Goal: Information Seeking & Learning: Learn about a topic

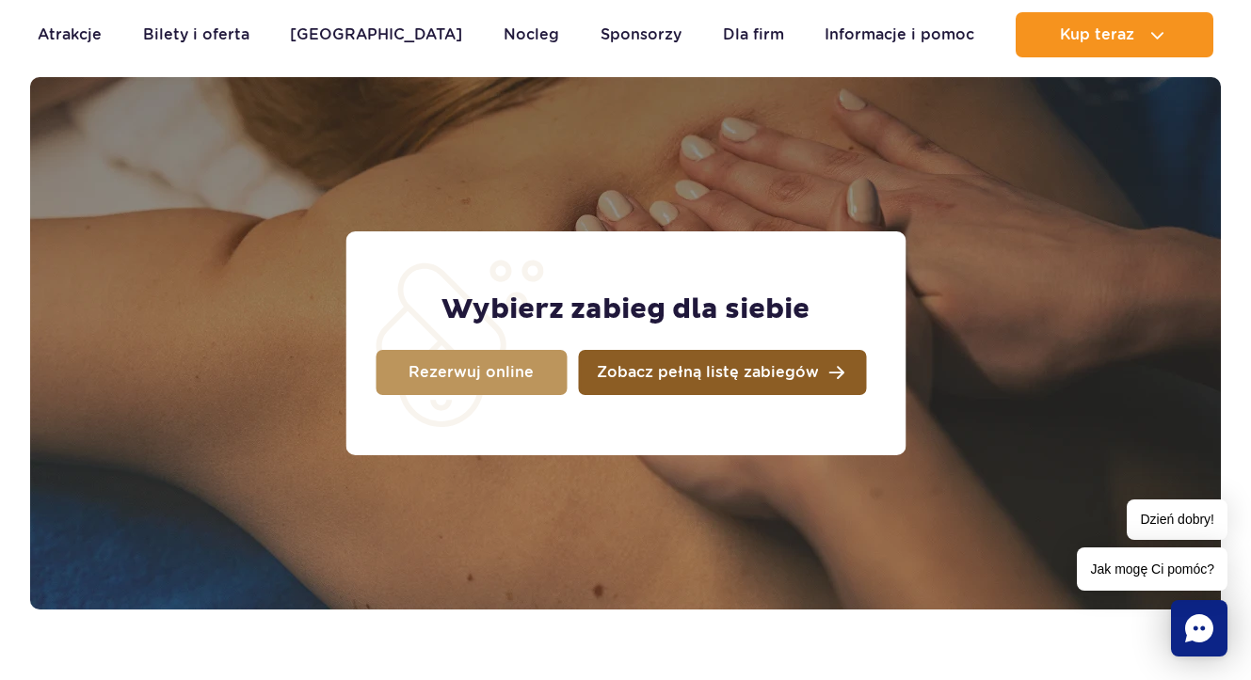
scroll to position [1484, 0]
click at [643, 371] on span "Zobacz pełną listę zabiegów" at bounding box center [708, 372] width 222 height 15
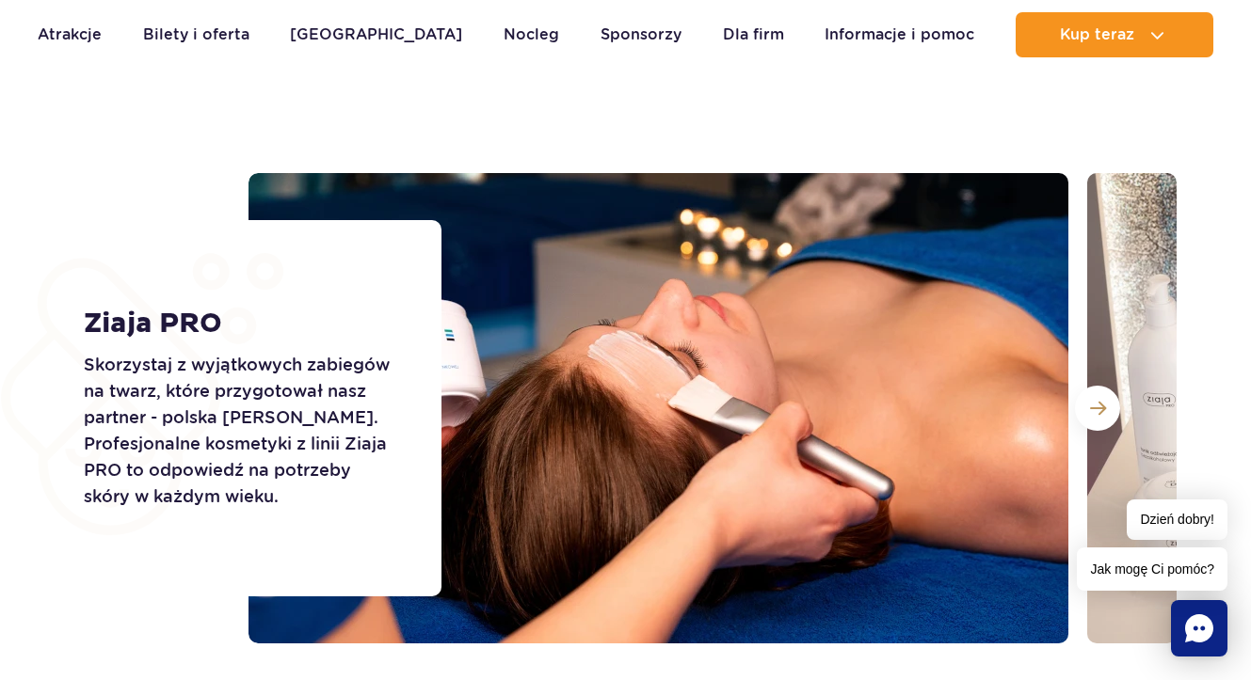
scroll to position [2531, 0]
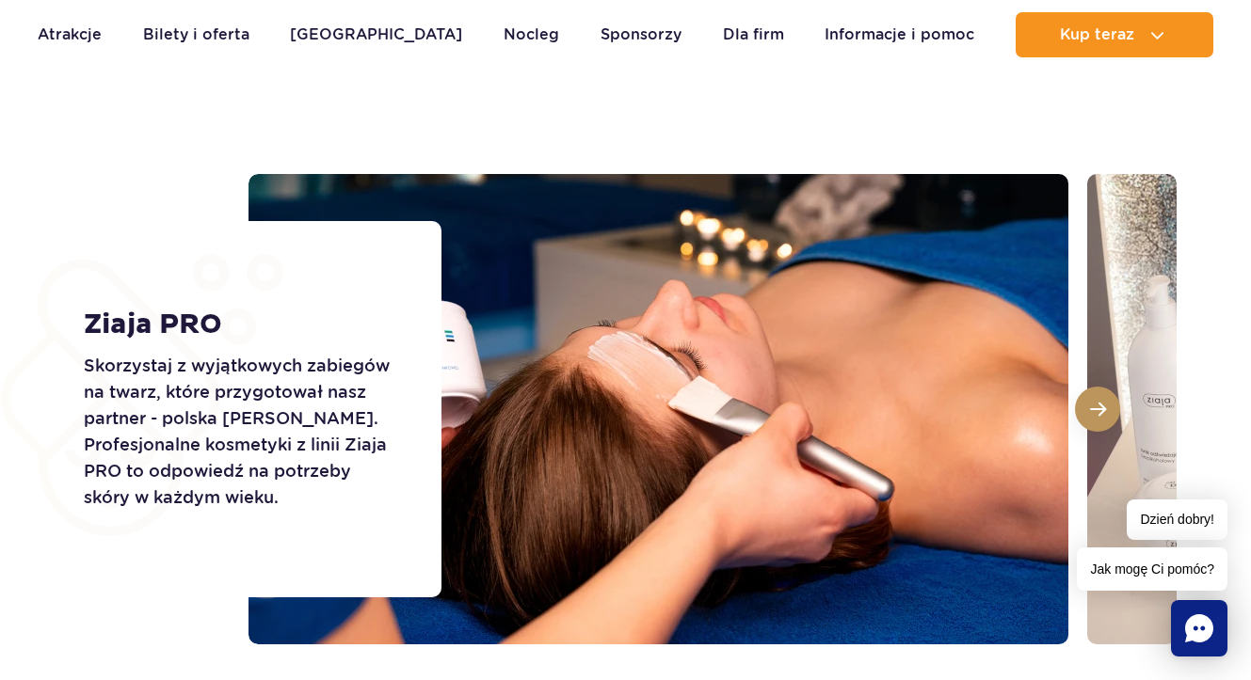
click at [1090, 412] on span at bounding box center [1098, 409] width 16 height 17
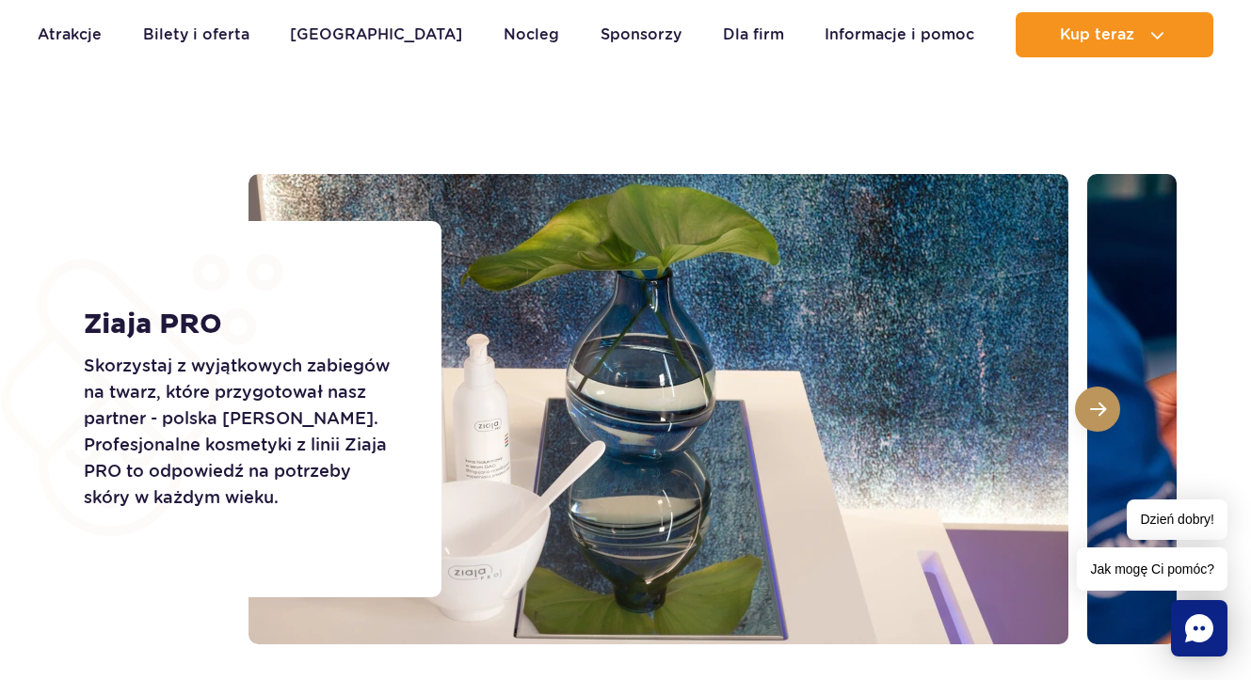
click at [1090, 413] on span at bounding box center [1098, 409] width 16 height 17
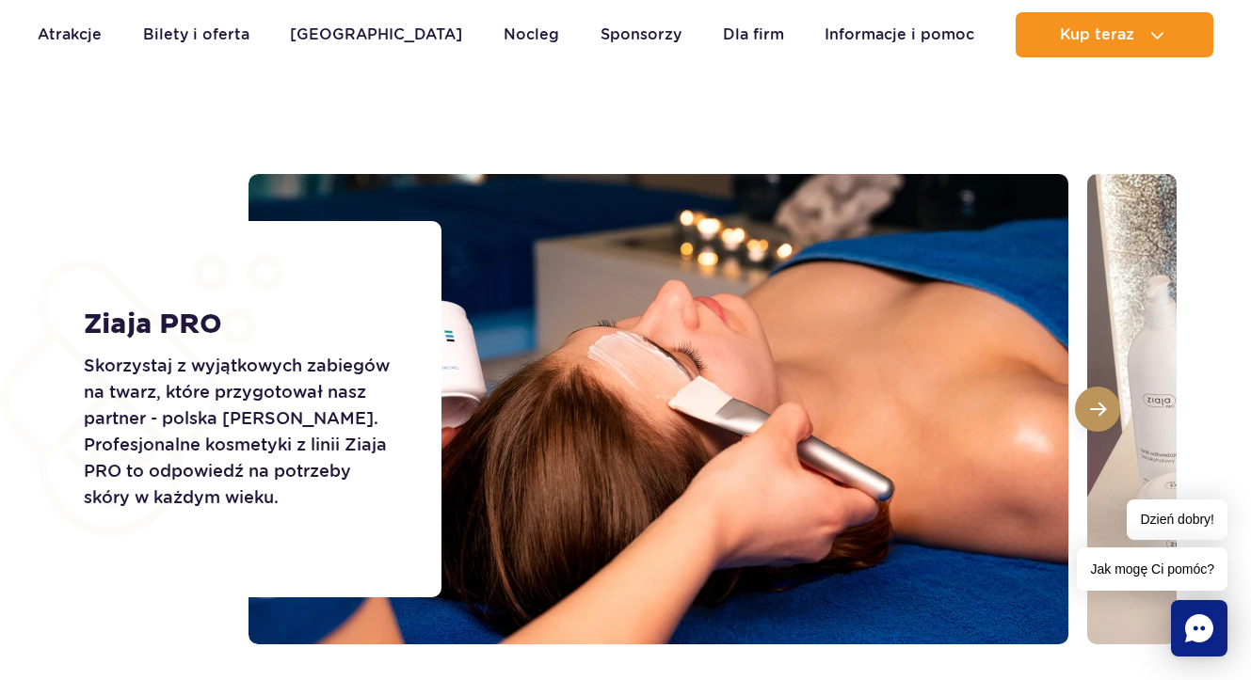
click at [1090, 413] on span at bounding box center [1098, 409] width 16 height 17
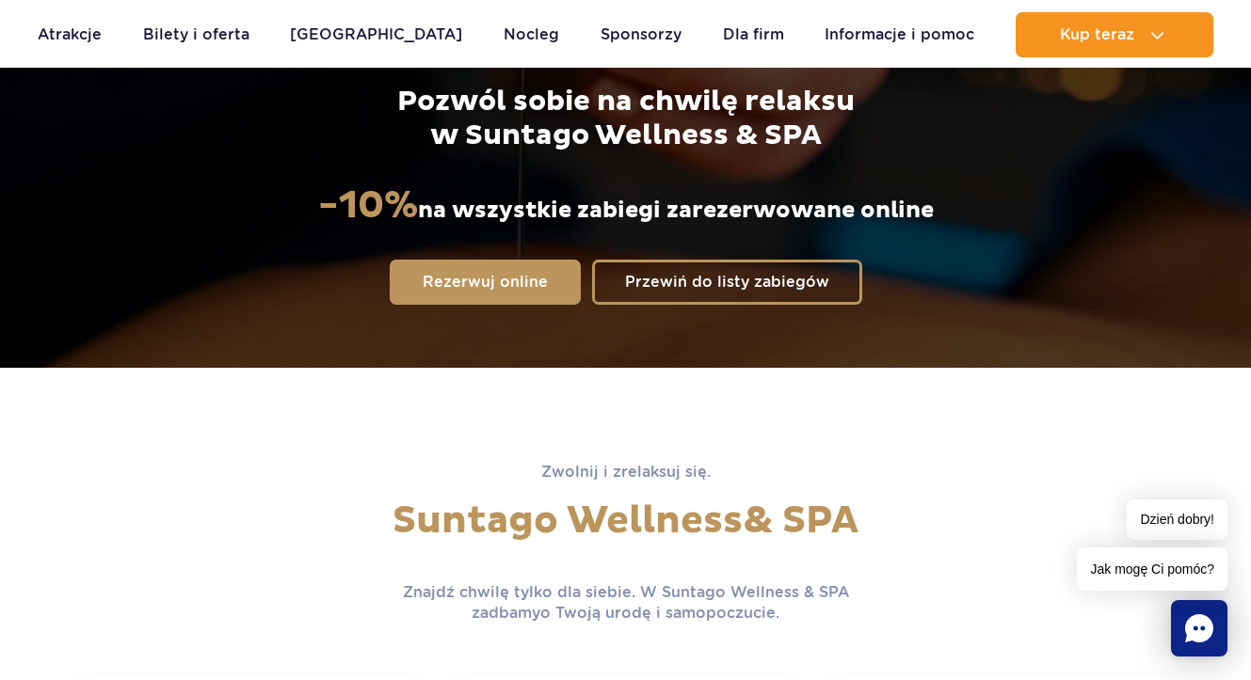
scroll to position [280, 0]
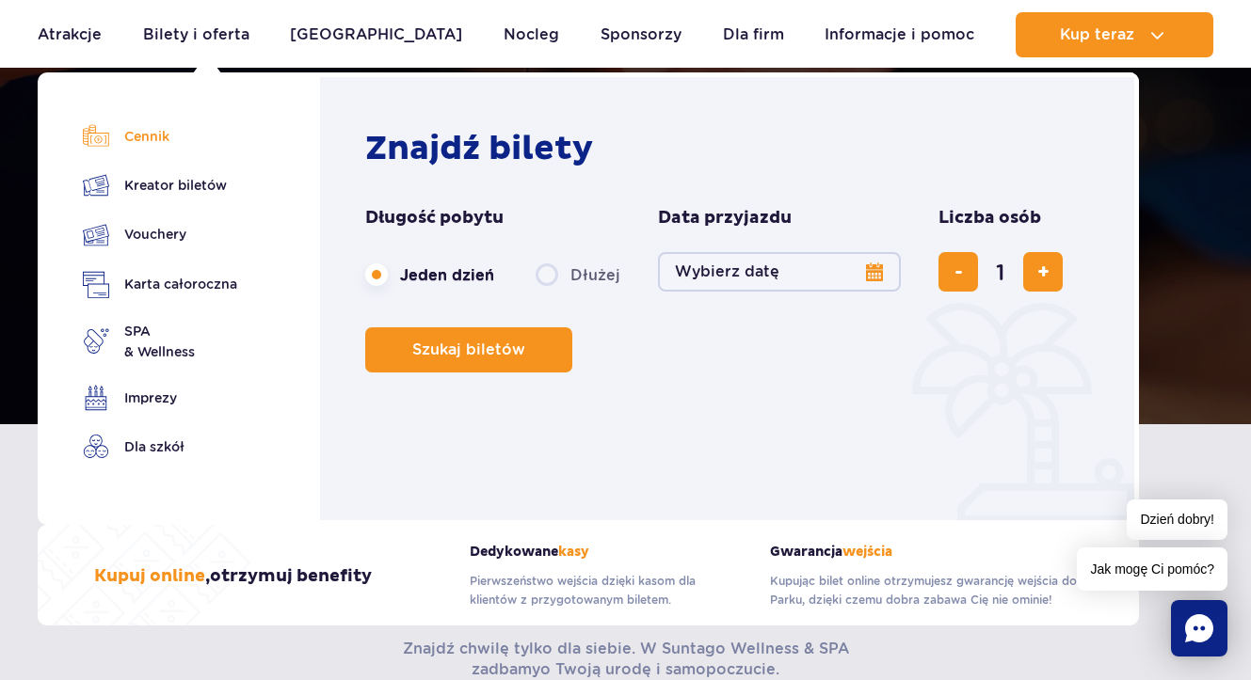
click at [161, 142] on link "Cennik" at bounding box center [160, 136] width 154 height 26
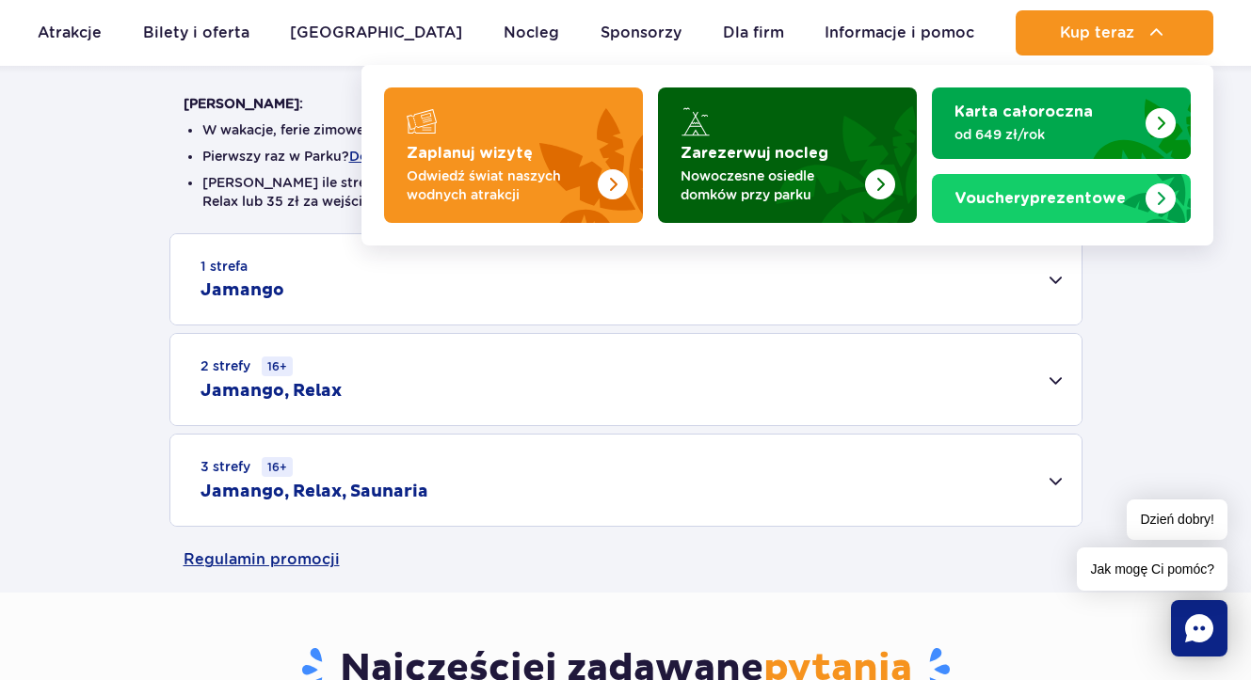
scroll to position [463, 0]
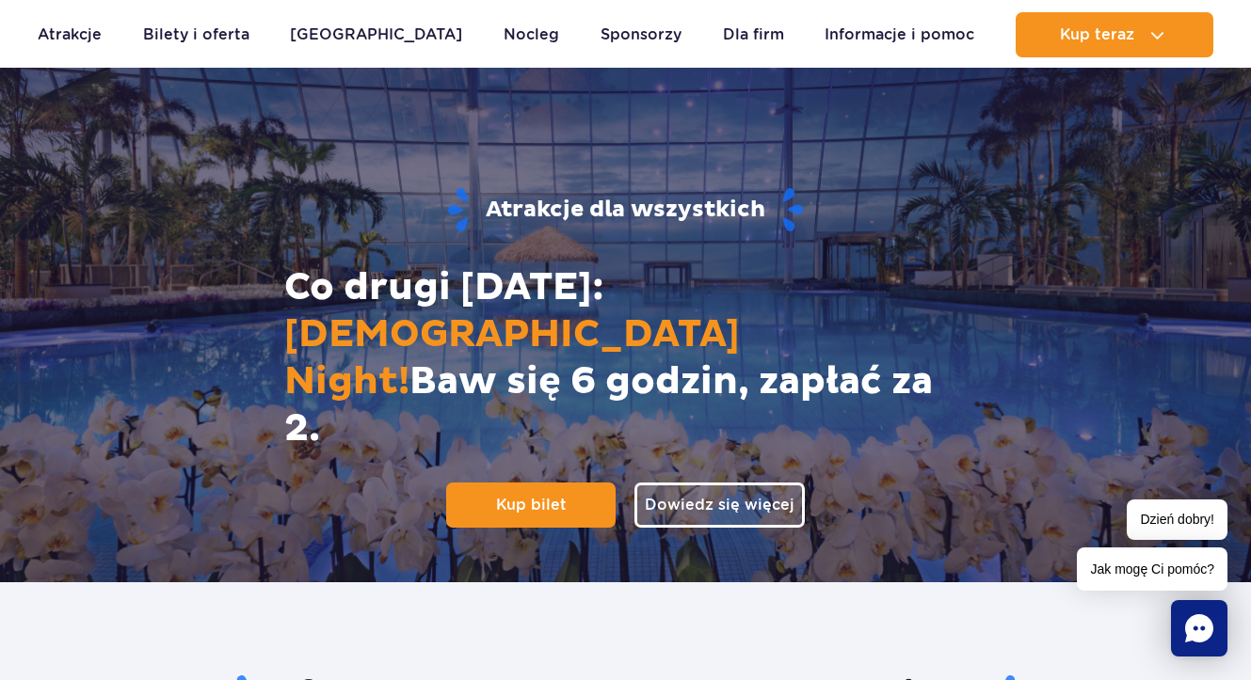
scroll to position [56, 0]
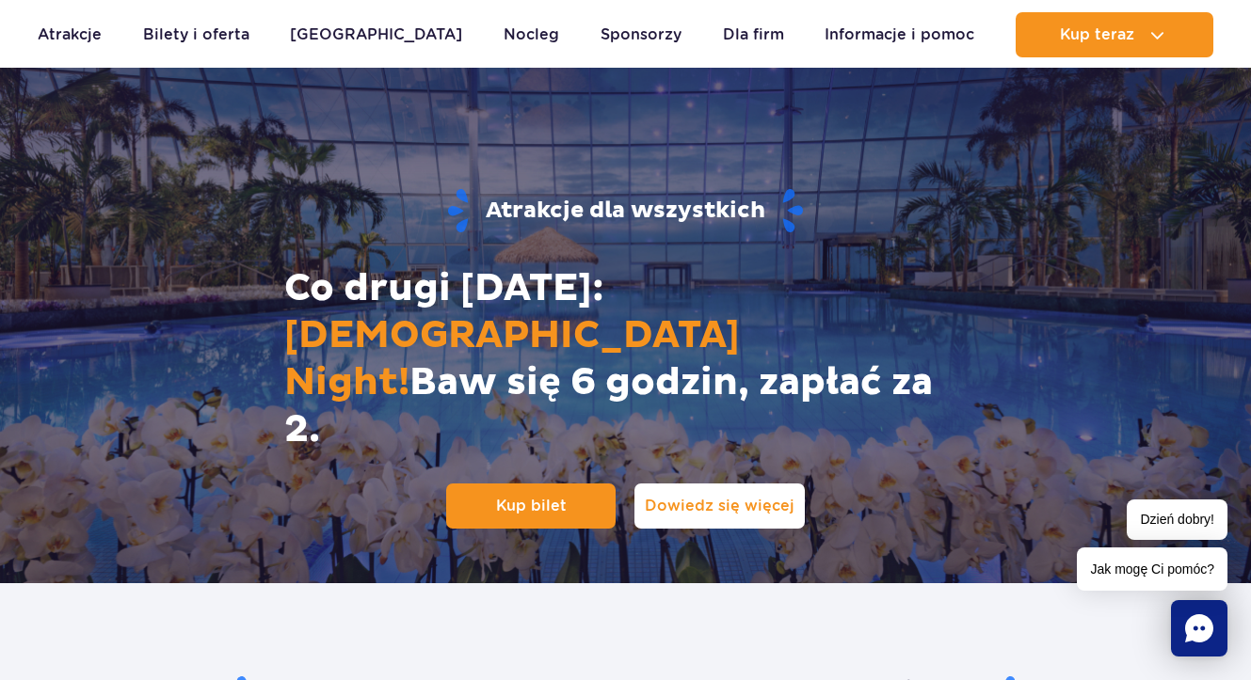
click at [711, 484] on link "Dowiedz się więcej" at bounding box center [719, 506] width 170 height 45
